Goal: Task Accomplishment & Management: Complete application form

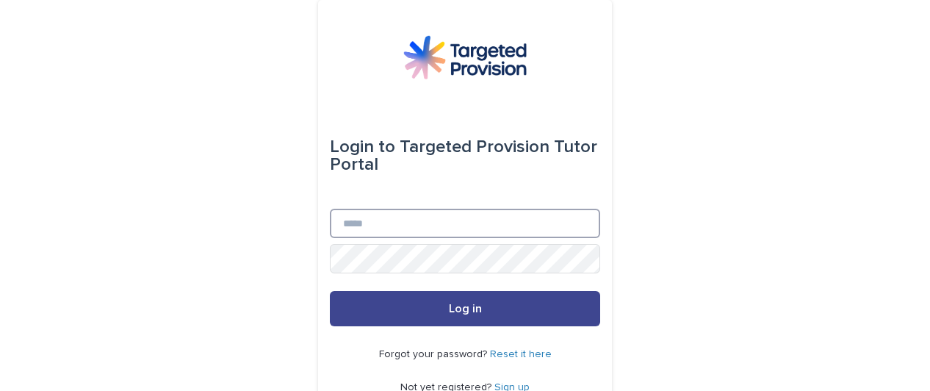
type input "**********"
click at [397, 318] on button "Log in" at bounding box center [465, 308] width 270 height 35
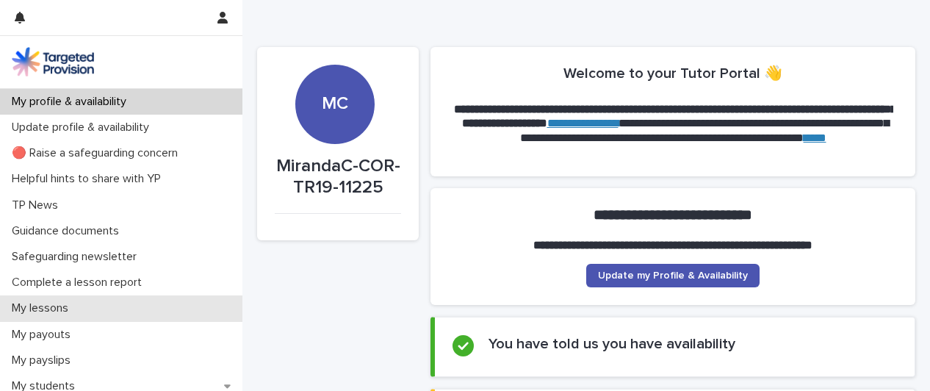
click at [91, 300] on div "My lessons" at bounding box center [121, 308] width 242 height 26
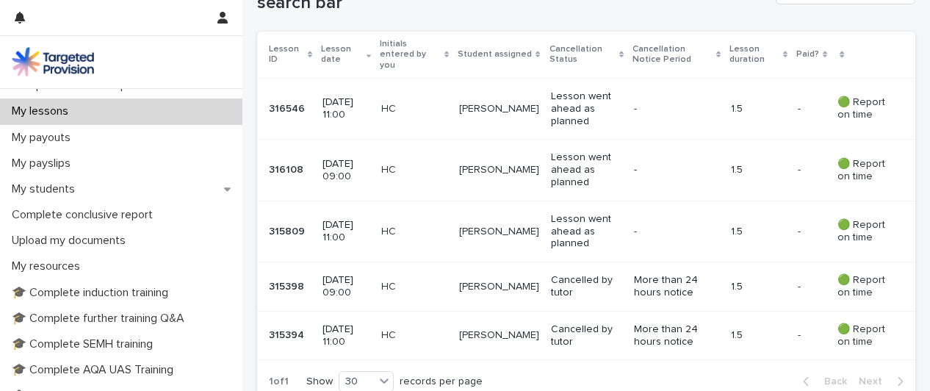
scroll to position [323, 0]
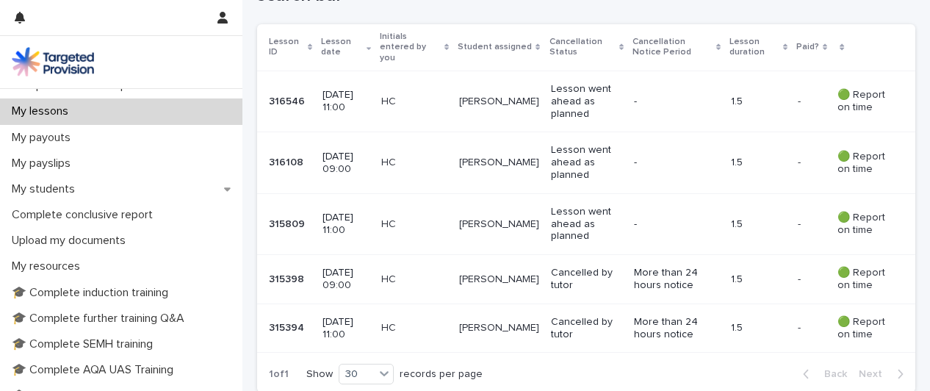
click at [564, 278] on p "Cancelled by tutor" at bounding box center [586, 279] width 71 height 25
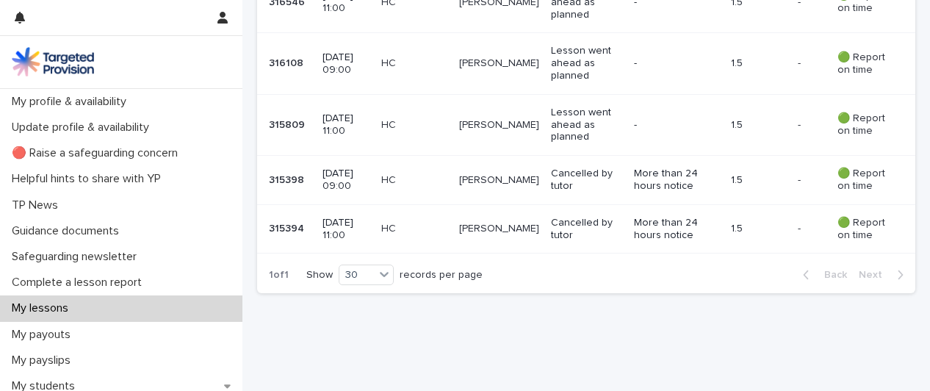
scroll to position [438, 0]
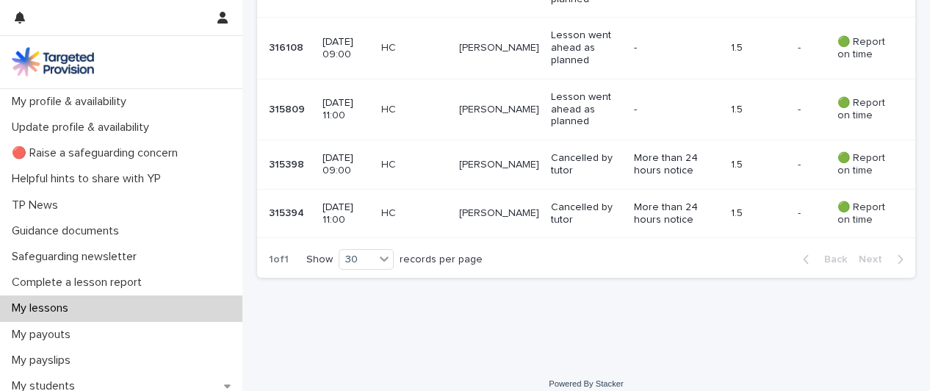
click at [407, 209] on div "HC" at bounding box center [414, 213] width 66 height 24
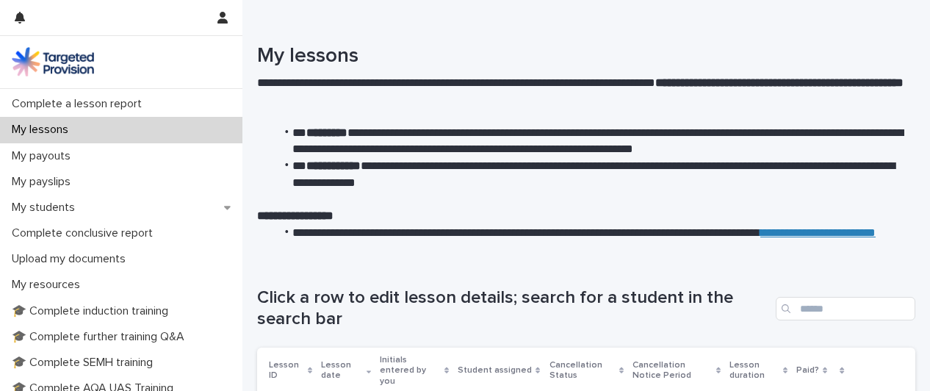
scroll to position [173, 0]
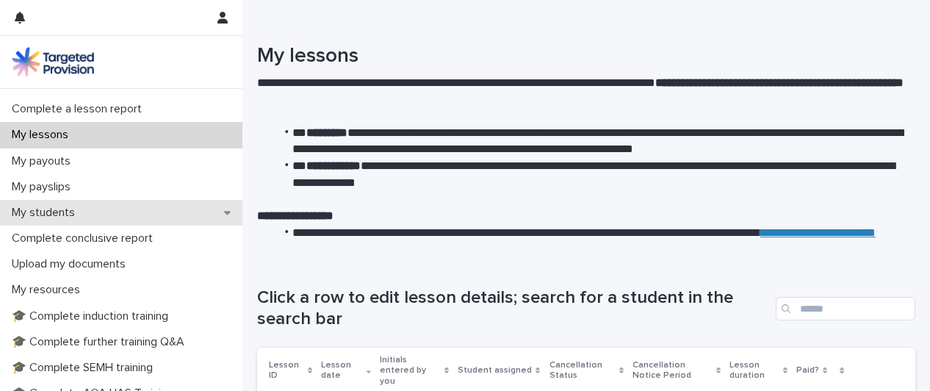
click at [154, 211] on div "My students" at bounding box center [121, 213] width 242 height 26
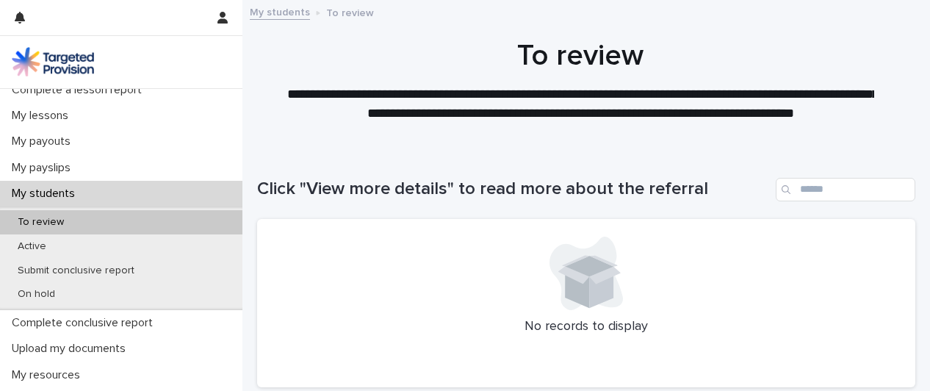
scroll to position [197, 0]
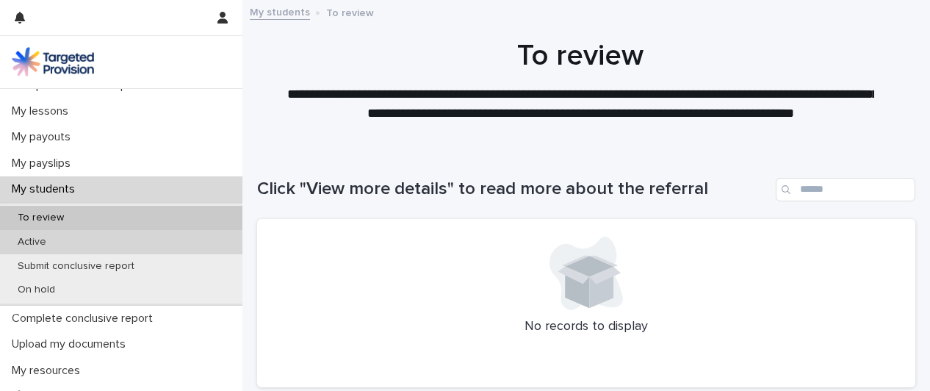
click at [128, 237] on div "Active" at bounding box center [121, 242] width 242 height 24
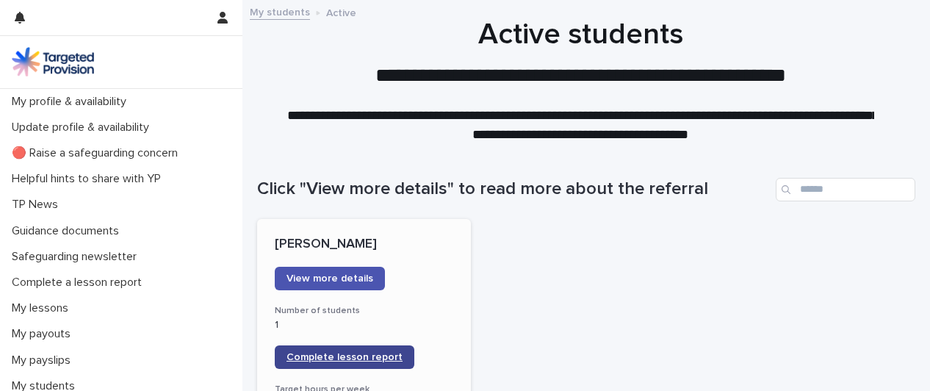
click at [359, 359] on span "Complete lesson report" at bounding box center [345, 357] width 116 height 10
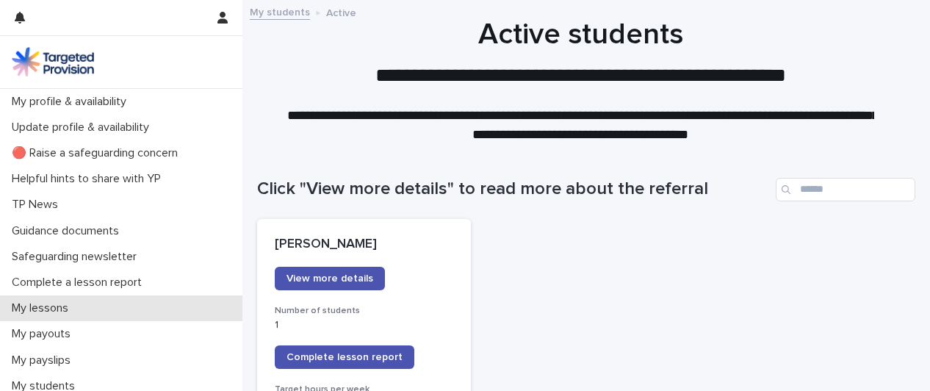
click at [87, 312] on div "My lessons" at bounding box center [121, 308] width 242 height 26
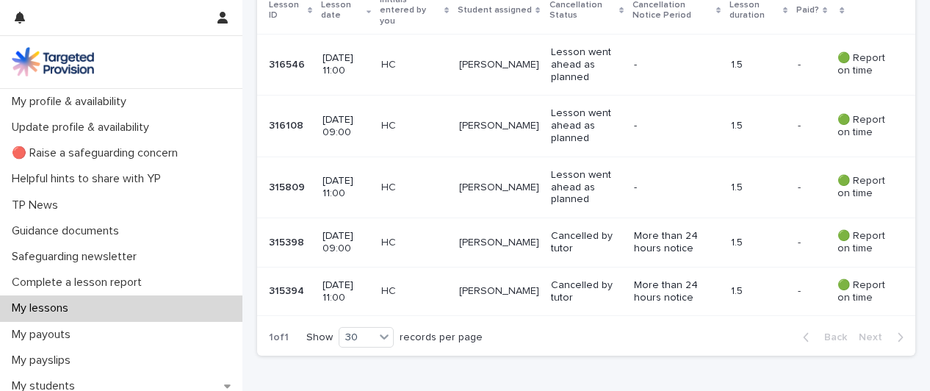
scroll to position [357, 0]
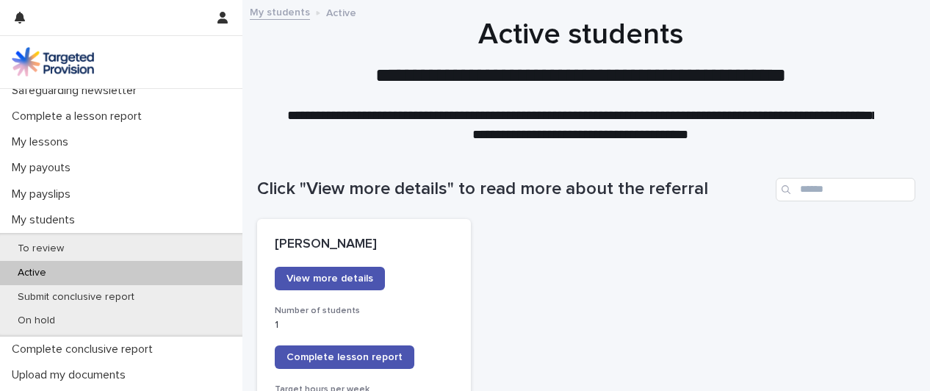
scroll to position [157, 0]
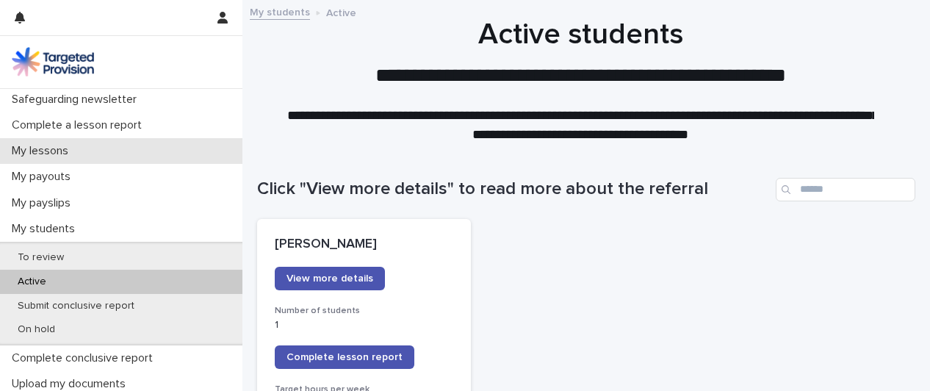
click at [131, 155] on div "My lessons" at bounding box center [121, 151] width 242 height 26
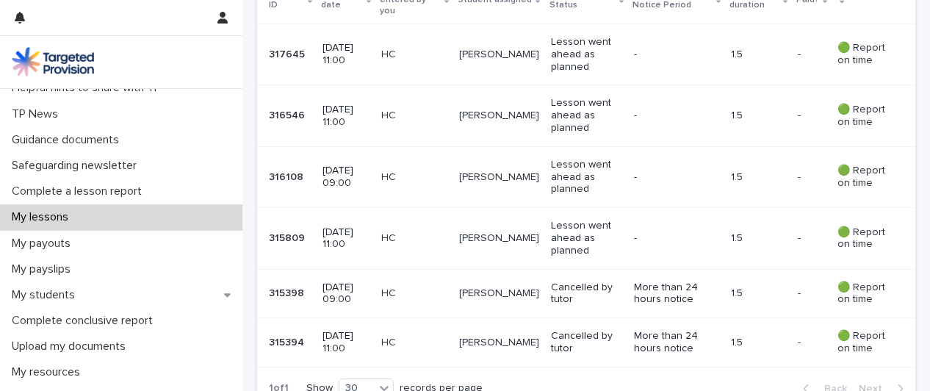
scroll to position [90, 0]
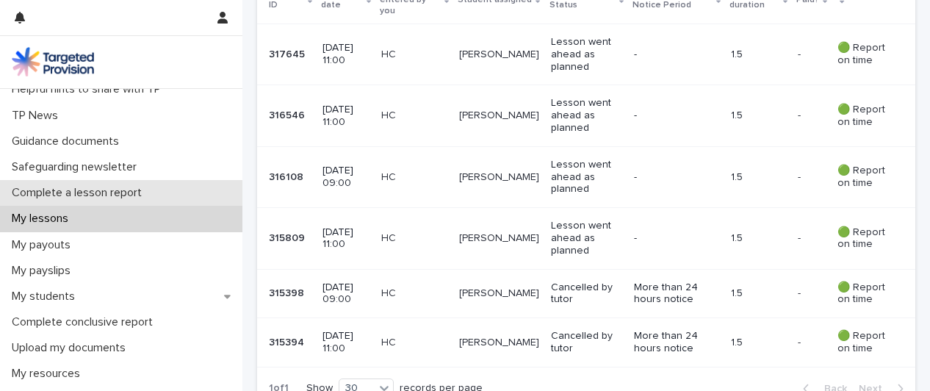
click at [121, 195] on p "Complete a lesson report" at bounding box center [80, 193] width 148 height 14
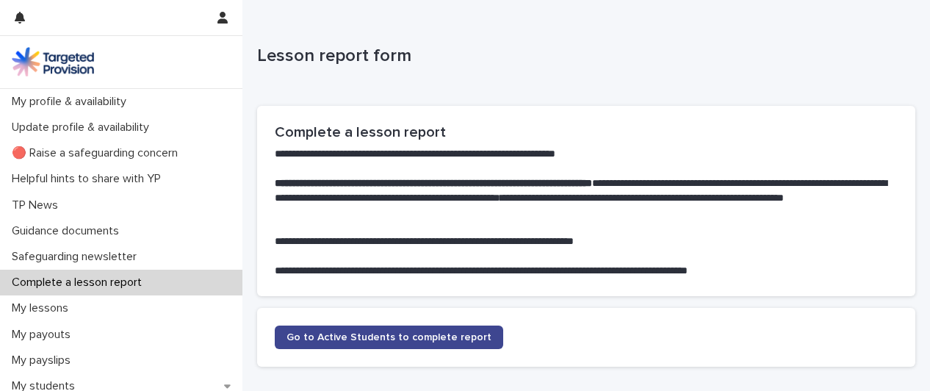
click at [383, 336] on span "Go to Active Students to complete report" at bounding box center [389, 337] width 205 height 10
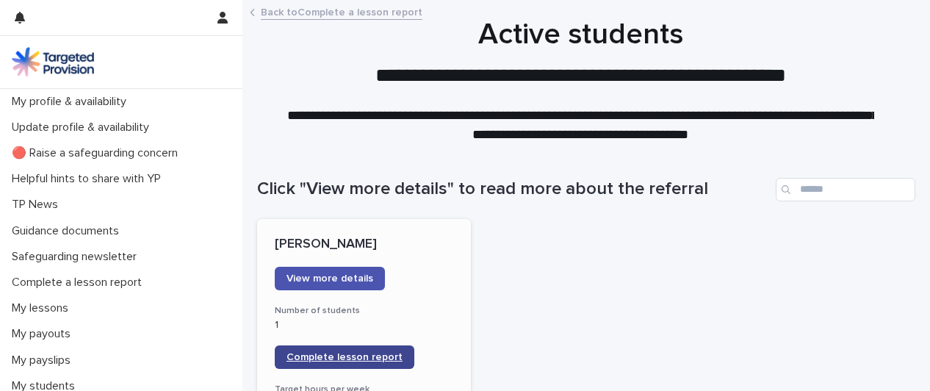
click at [369, 350] on link "Complete lesson report" at bounding box center [345, 357] width 140 height 24
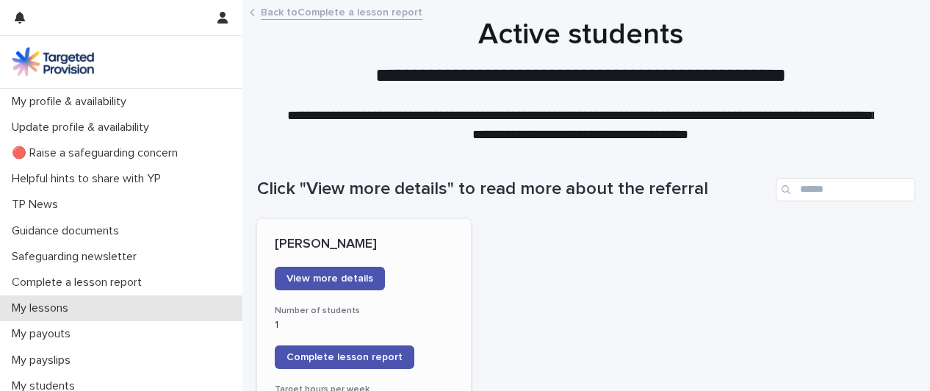
click at [75, 312] on p "My lessons" at bounding box center [43, 308] width 74 height 14
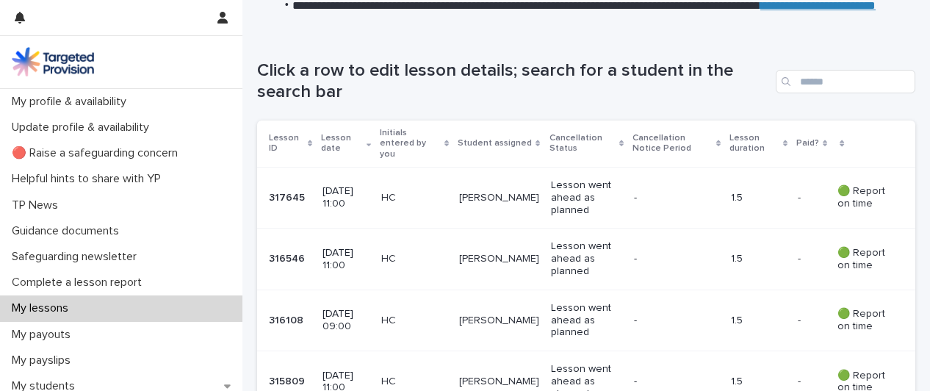
scroll to position [241, 0]
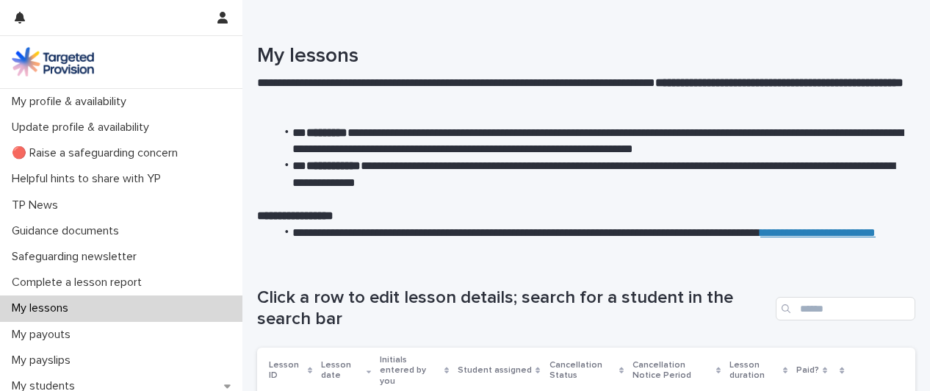
scroll to position [388, 0]
